Goal: Transaction & Acquisition: Purchase product/service

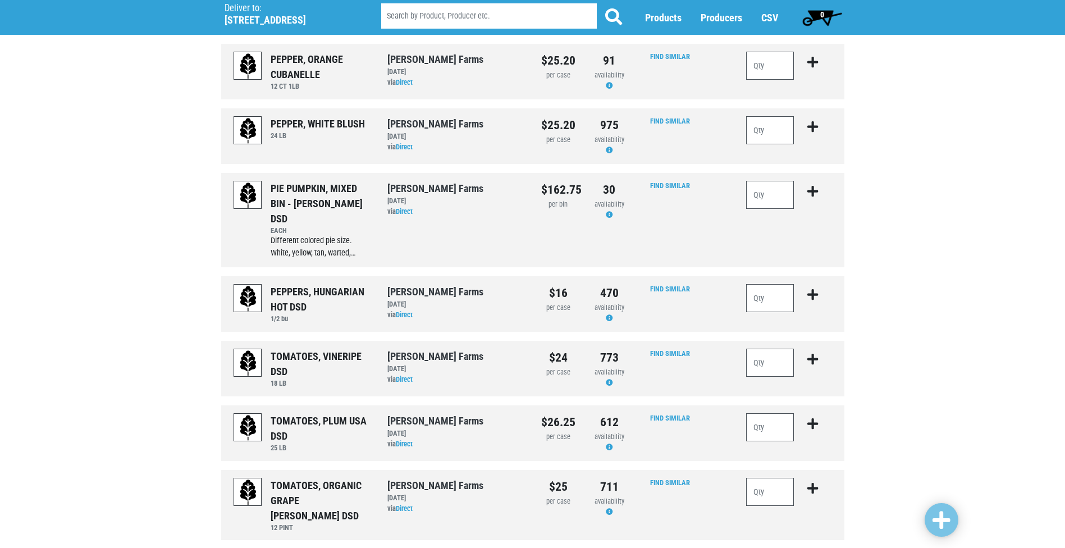
scroll to position [168, 0]
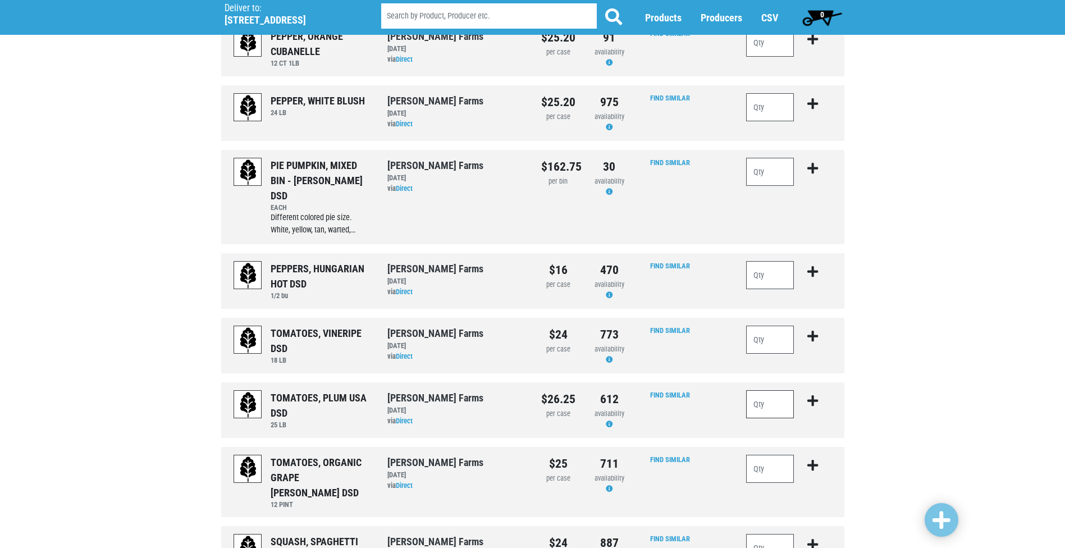
click at [782, 390] on input "number" at bounding box center [770, 404] width 48 height 28
type input "2"
click at [814, 395] on icon "submit" at bounding box center [812, 401] width 11 height 12
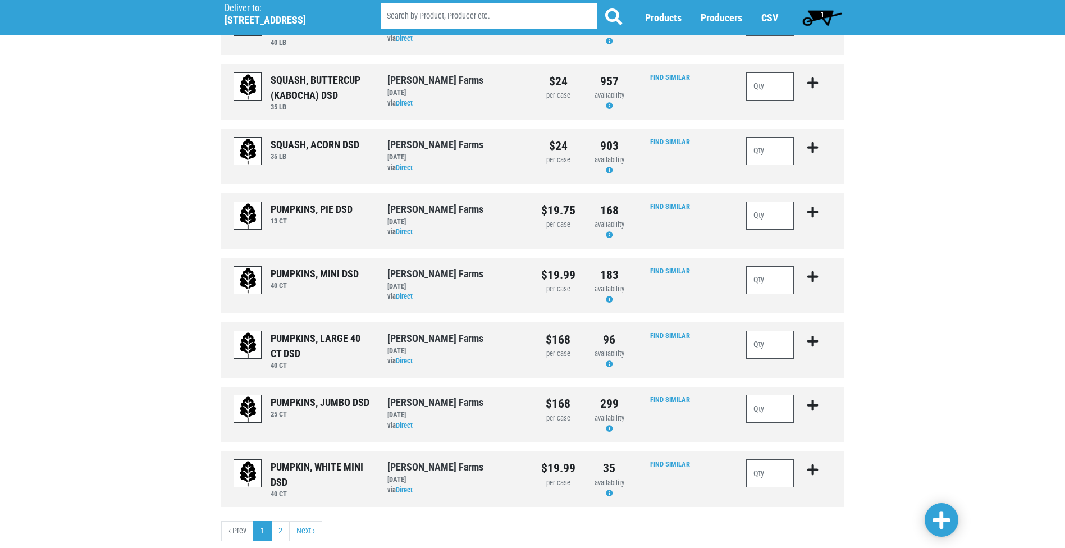
scroll to position [971, 0]
click at [315, 520] on link "Next ›" at bounding box center [305, 530] width 33 height 20
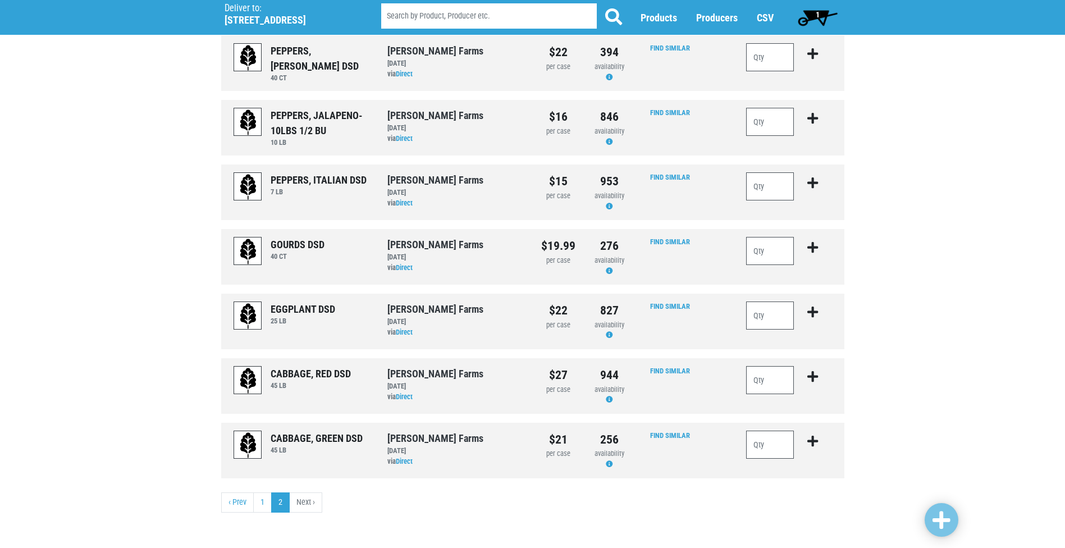
scroll to position [220, 0]
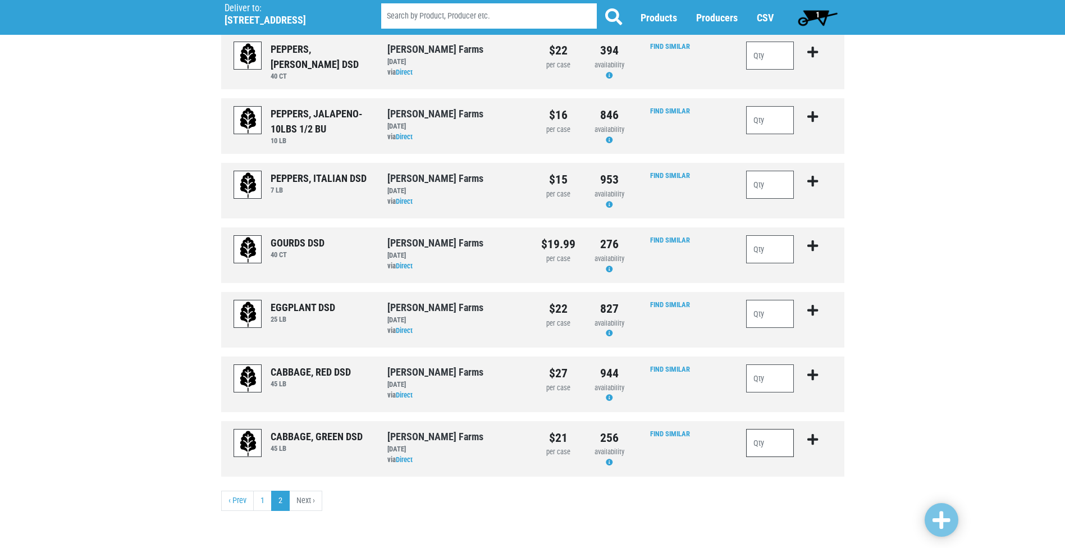
click at [772, 446] on input "number" at bounding box center [770, 443] width 48 height 28
type input "3"
click at [810, 441] on icon "submit" at bounding box center [812, 439] width 11 height 12
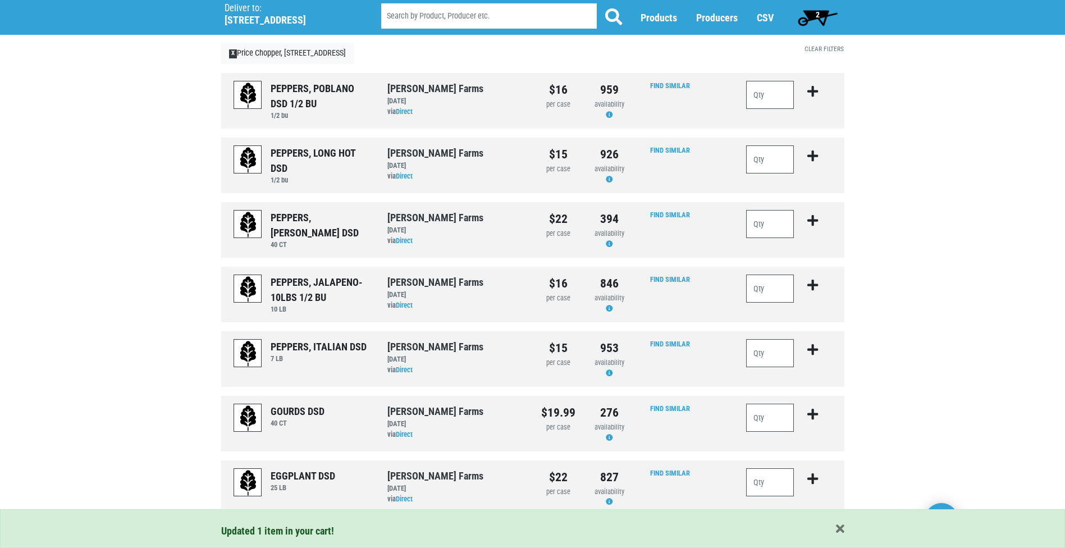
scroll to position [0, 0]
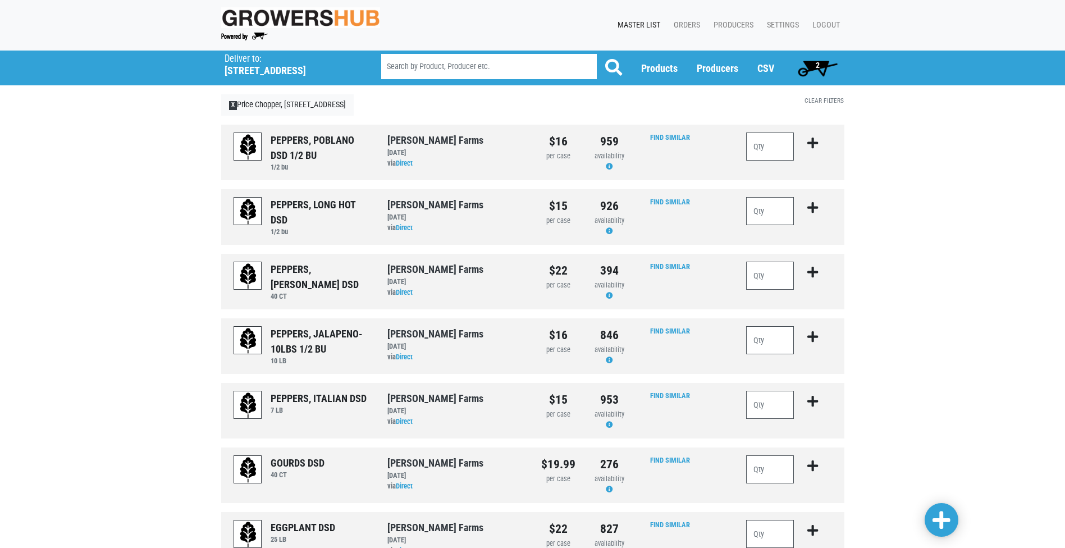
click at [813, 67] on span "2" at bounding box center [817, 68] width 50 height 22
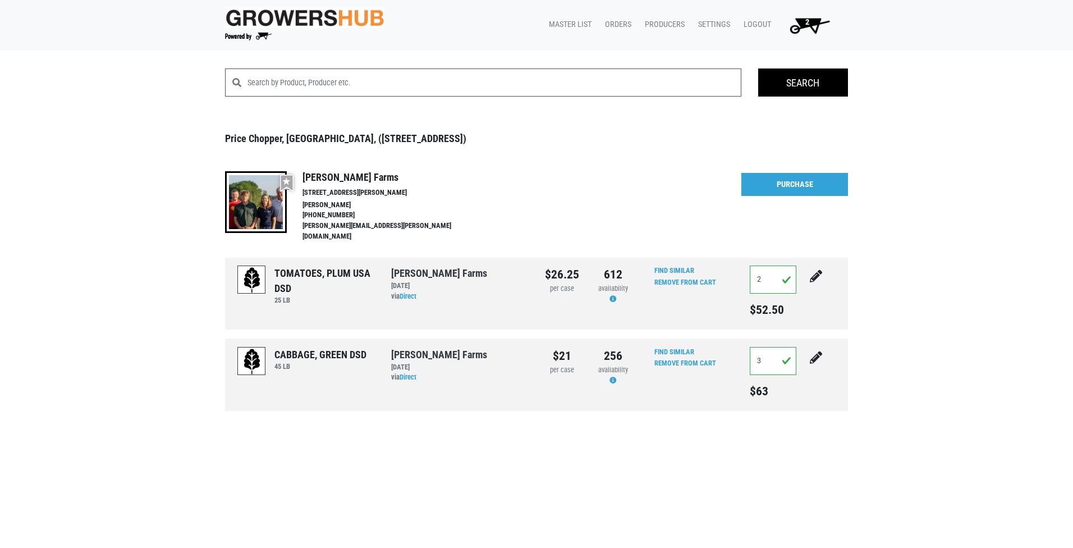
click at [840, 197] on div "More Details Hide Details [GEOGRAPHIC_DATA]" at bounding box center [794, 207] width 107 height 72
click at [836, 187] on link "Purchase" at bounding box center [794, 185] width 107 height 24
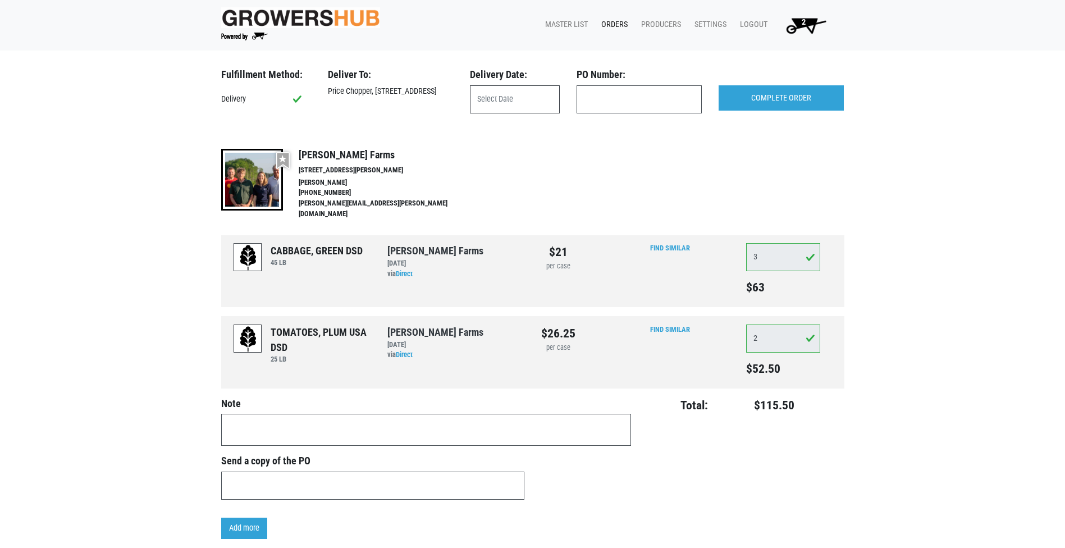
click at [512, 100] on input "text" at bounding box center [515, 99] width 90 height 28
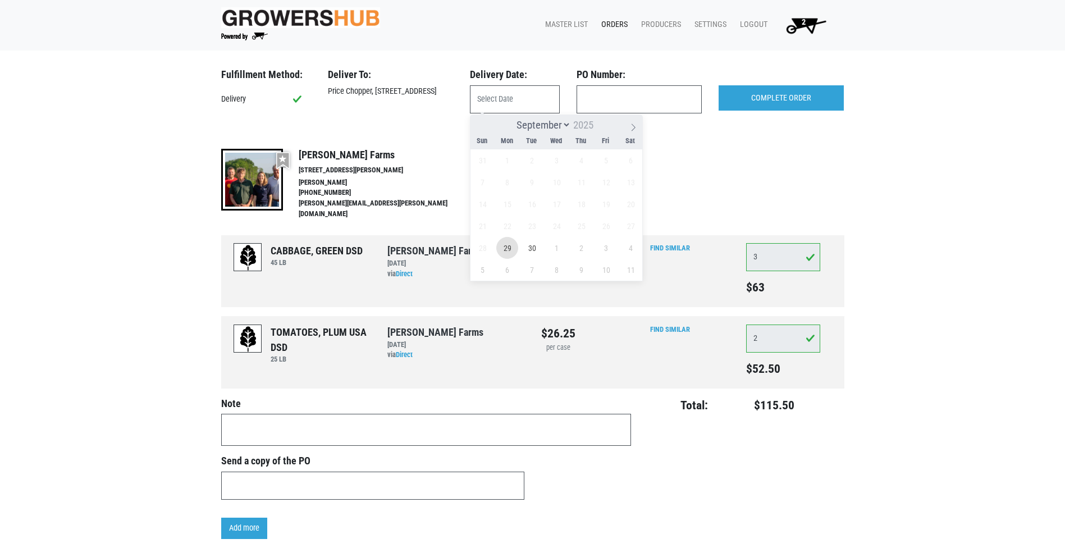
click at [508, 246] on span "29" at bounding box center [507, 248] width 22 height 22
type input "[DATE]"
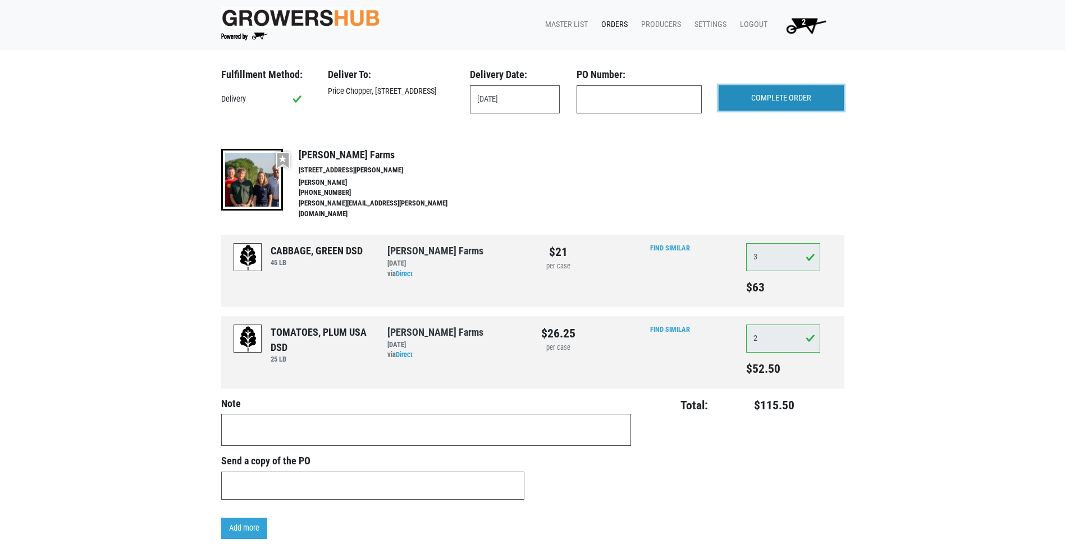
click at [777, 94] on input "COMPLETE ORDER" at bounding box center [780, 98] width 125 height 26
